Goal: Find specific page/section: Find specific page/section

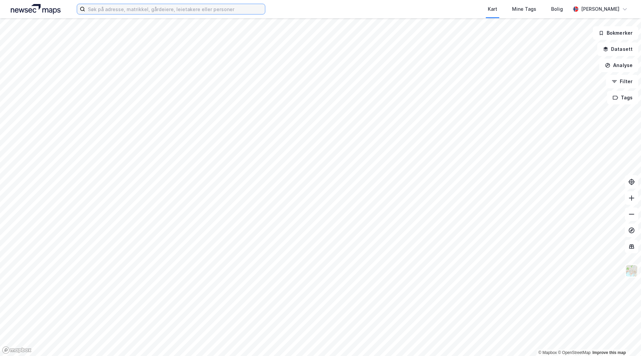
click at [115, 12] on input at bounding box center [175, 9] width 180 height 10
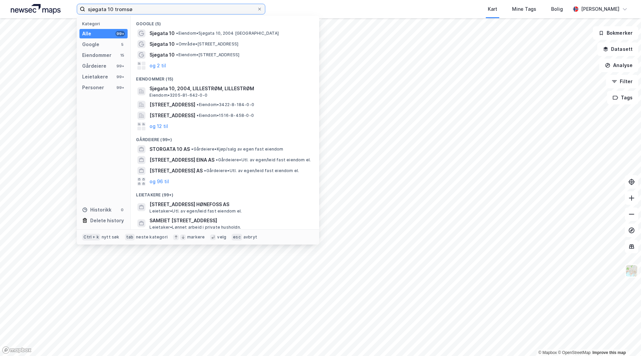
type input "sjøgata 10 tromsø"
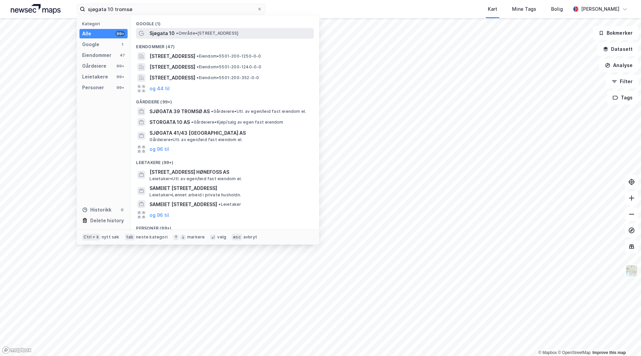
click at [164, 33] on span "Sjøgata 10" at bounding box center [161, 33] width 25 height 8
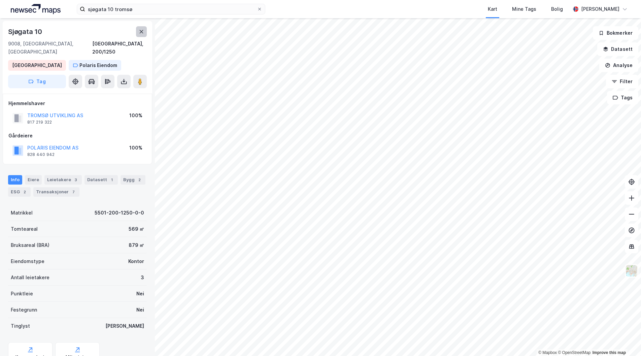
click at [142, 31] on icon at bounding box center [142, 31] width 4 height 3
